Goal: Task Accomplishment & Management: Use online tool/utility

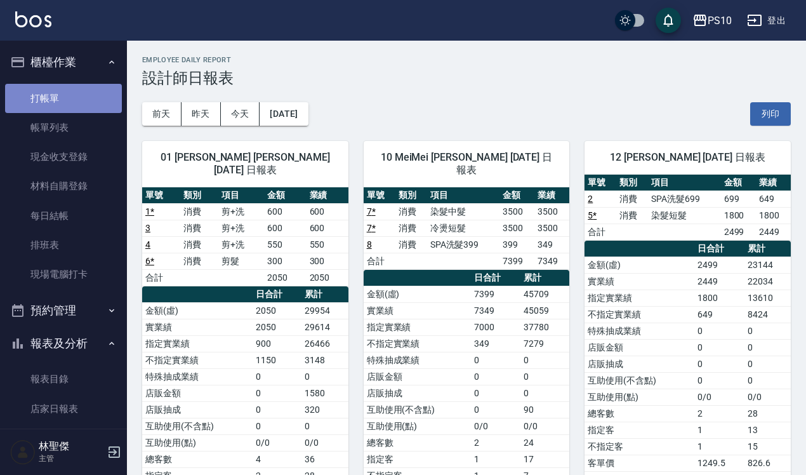
click at [80, 100] on link "打帳單" at bounding box center [63, 98] width 117 height 29
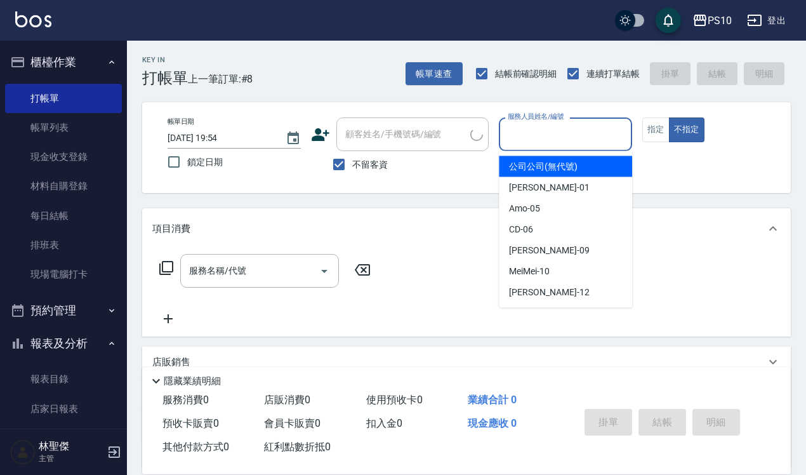
click at [578, 140] on input "服務人員姓名/編號" at bounding box center [566, 134] width 122 height 22
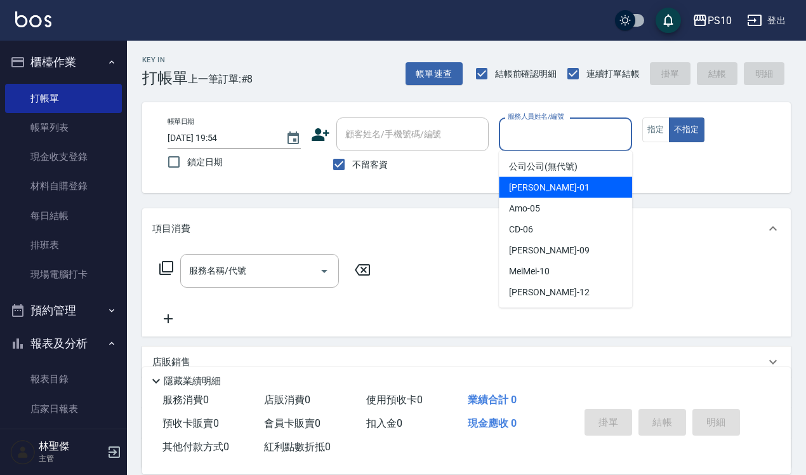
click at [552, 180] on div "[PERSON_NAME] -01" at bounding box center [565, 187] width 133 height 21
type input "[PERSON_NAME]-01"
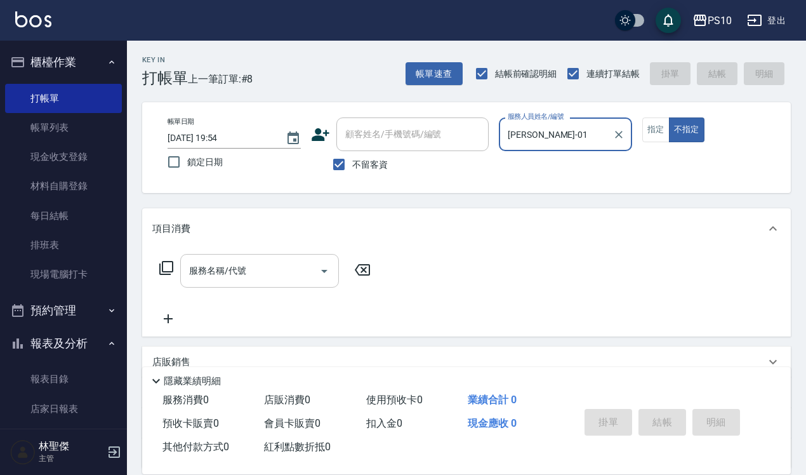
click at [271, 258] on div "服務名稱/代號" at bounding box center [259, 271] width 159 height 34
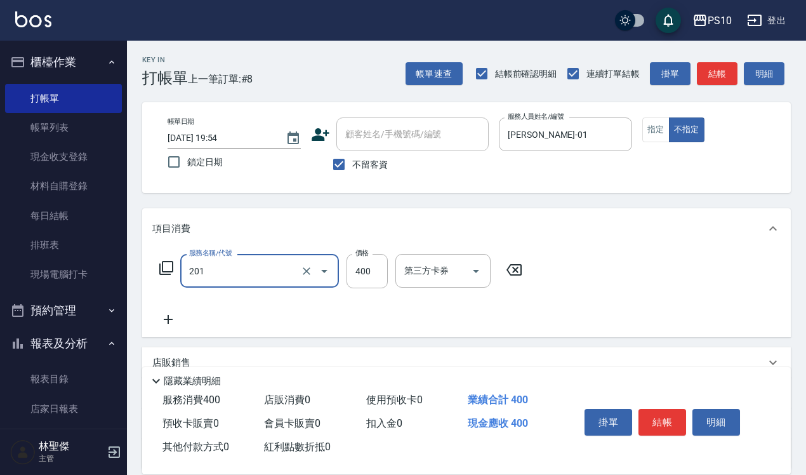
type input "剪髮(201)"
type input "350"
click at [667, 422] on button "結帳" at bounding box center [663, 422] width 48 height 27
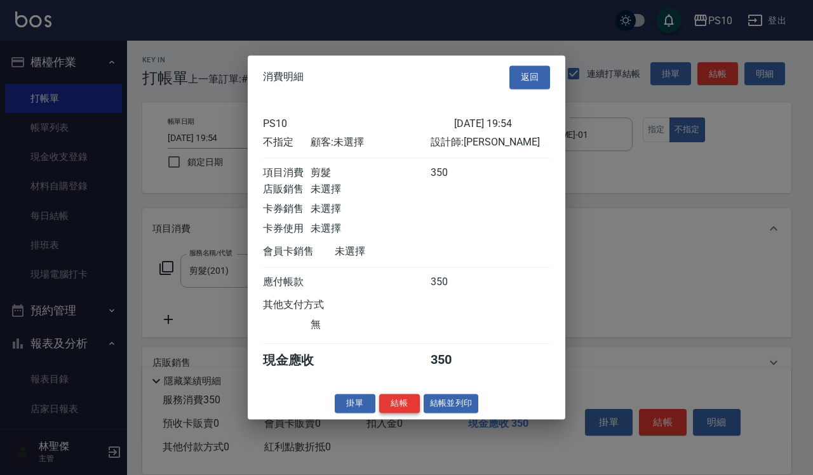
click at [399, 413] on button "結帳" at bounding box center [399, 404] width 41 height 20
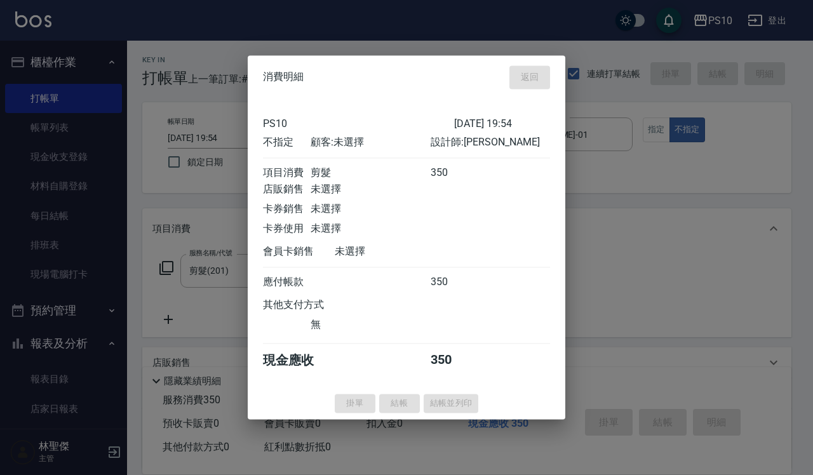
type input "[DATE] 19:55"
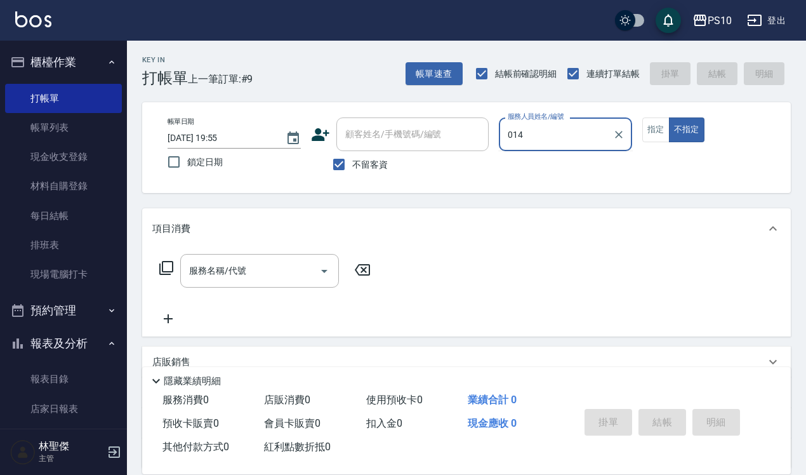
type input "014"
click at [669, 117] on button "不指定" at bounding box center [687, 129] width 36 height 25
type button "false"
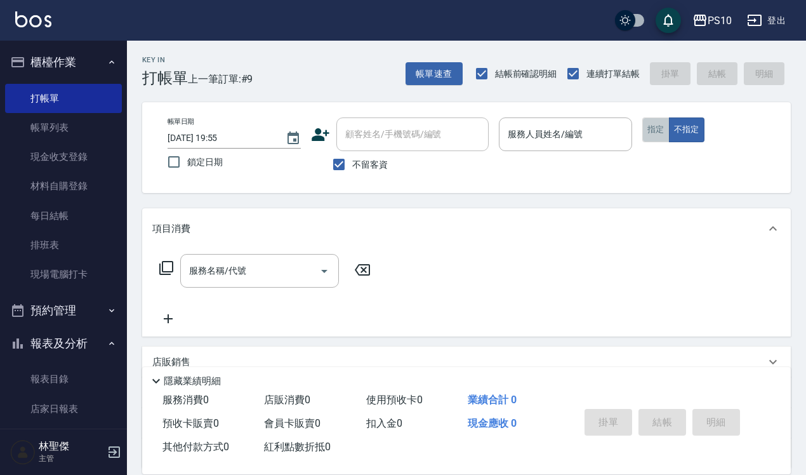
click at [665, 131] on button "指定" at bounding box center [656, 129] width 27 height 25
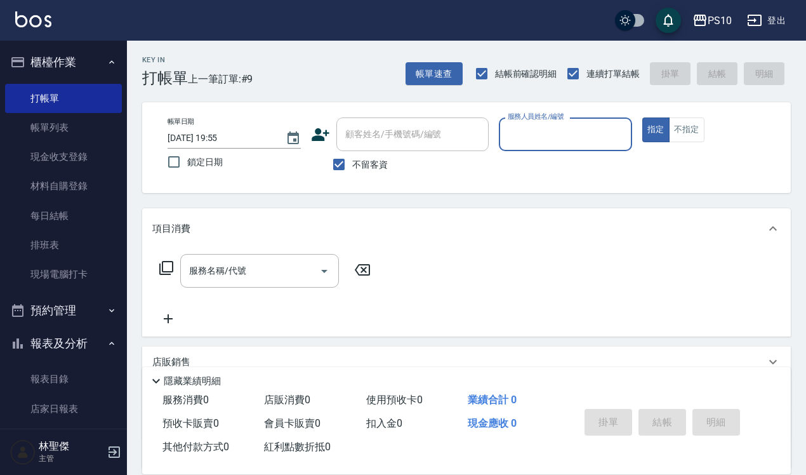
click at [580, 146] on div "服務人員姓名/編號" at bounding box center [565, 134] width 133 height 34
type input "[PERSON_NAME]-01"
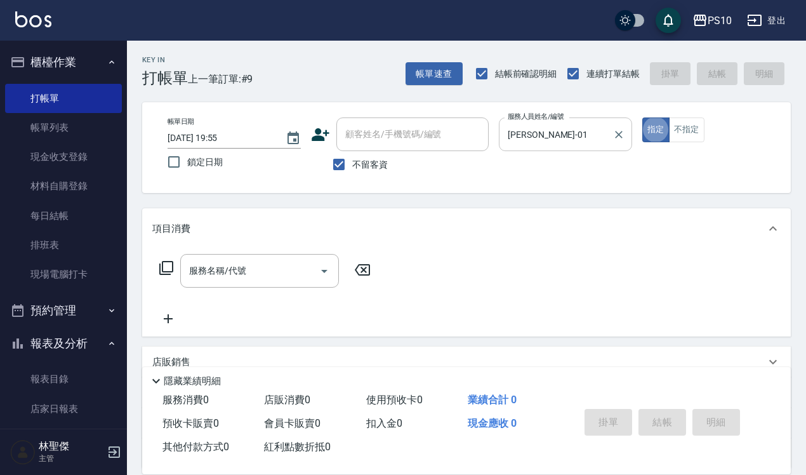
type button "true"
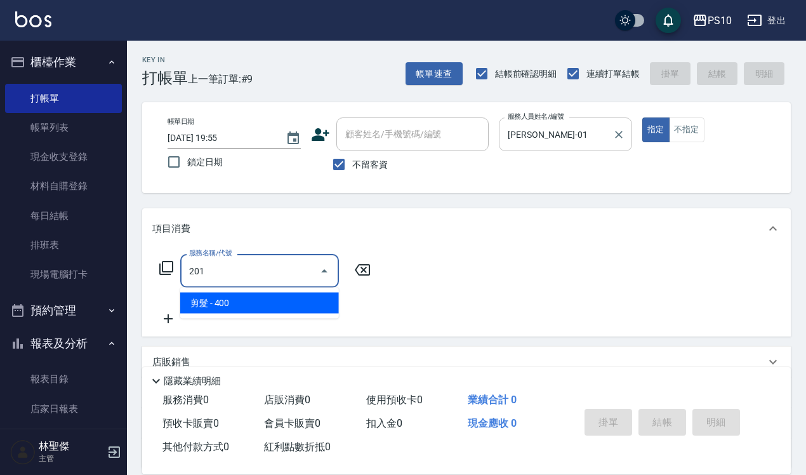
type input "剪髮(201)"
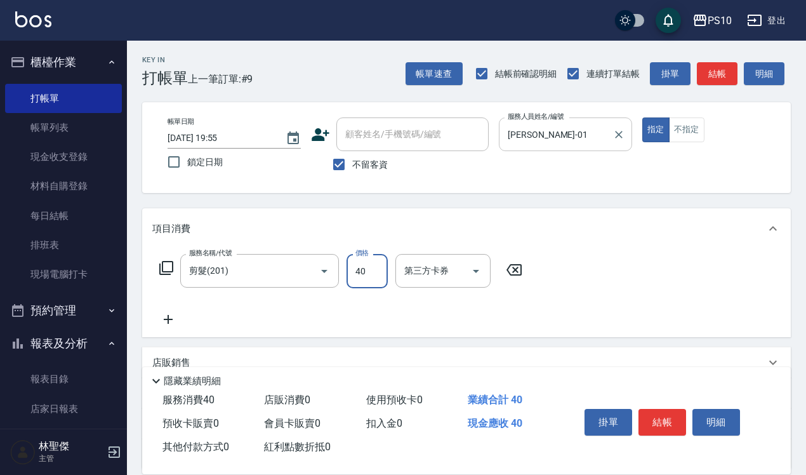
type input "400"
click at [664, 417] on button "結帳" at bounding box center [663, 422] width 48 height 27
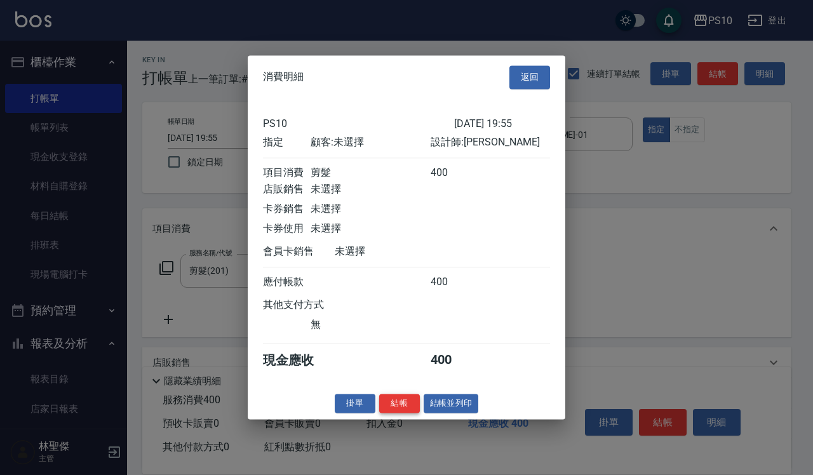
click at [407, 410] on button "結帳" at bounding box center [399, 404] width 41 height 20
